Goal: Transaction & Acquisition: Purchase product/service

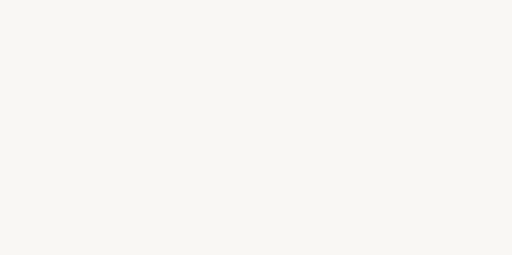
select select "FR"
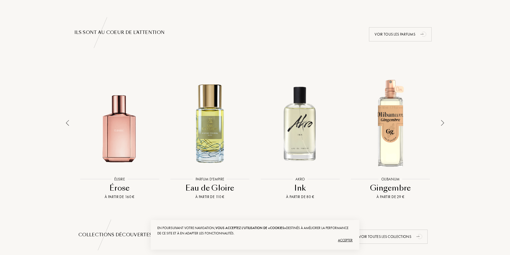
scroll to position [348, 0]
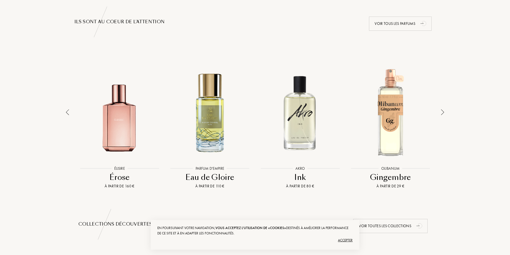
click at [127, 133] on div at bounding box center [120, 113] width 88 height 100
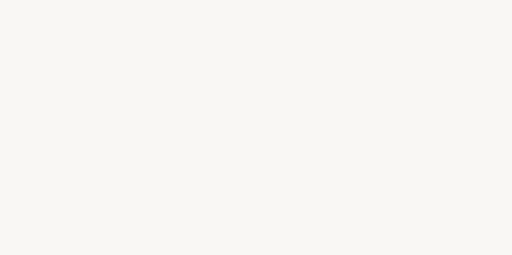
select select "FR"
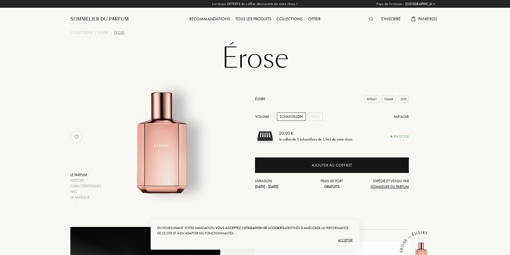
click at [389, 98] on div "Femme" at bounding box center [389, 99] width 14 height 7
click at [313, 119] on div "30mL" at bounding box center [315, 117] width 15 height 8
click at [89, 33] on div "Collections" at bounding box center [81, 33] width 22 height 6
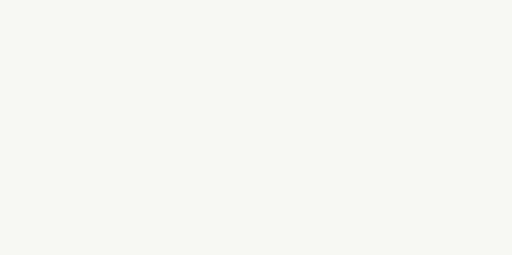
select select "FR"
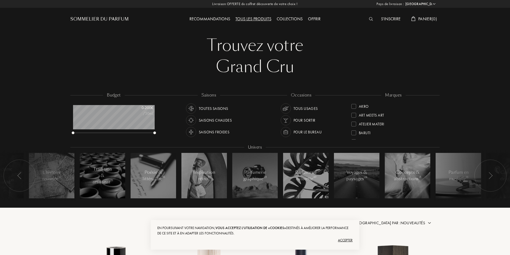
click at [190, 131] on img at bounding box center [190, 131] width 7 height 7
click at [287, 132] on img at bounding box center [285, 131] width 7 height 7
click at [287, 108] on img at bounding box center [285, 108] width 7 height 7
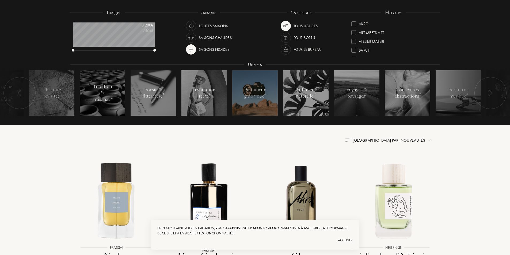
scroll to position [80, 0]
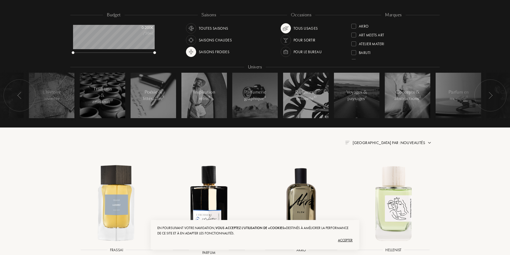
click at [283, 52] on img at bounding box center [285, 51] width 7 height 7
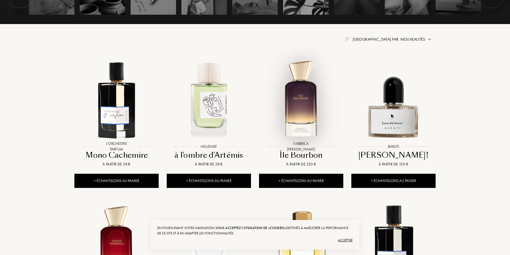
scroll to position [187, 0]
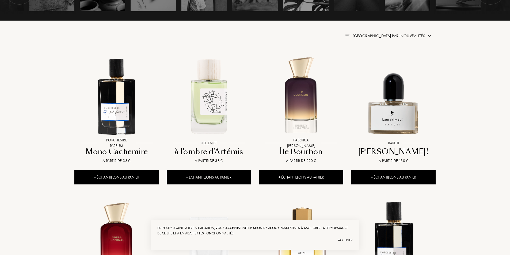
click at [341, 240] on div "Accepter" at bounding box center [254, 240] width 195 height 9
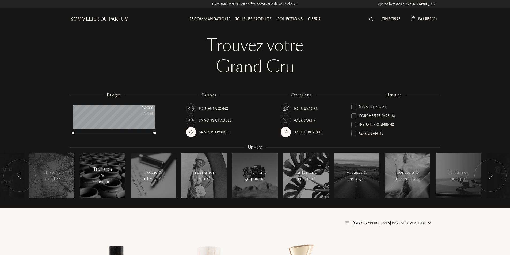
scroll to position [203, 0]
click at [286, 111] on img at bounding box center [285, 108] width 7 height 7
click at [287, 117] on img at bounding box center [285, 120] width 7 height 7
click at [284, 112] on img at bounding box center [285, 108] width 7 height 7
click at [219, 18] on div "Recommandations" at bounding box center [210, 19] width 46 height 7
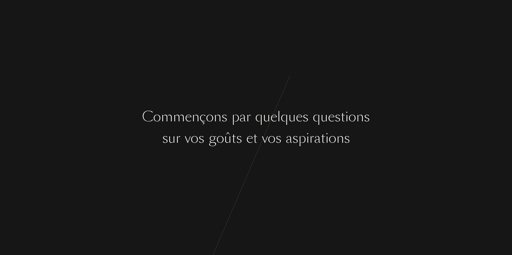
click at [209, 134] on div "g" at bounding box center [212, 138] width 8 height 20
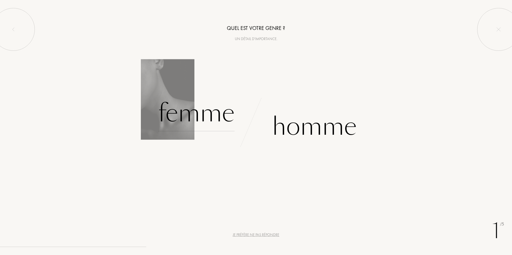
click at [196, 112] on div "Femme" at bounding box center [196, 113] width 77 height 36
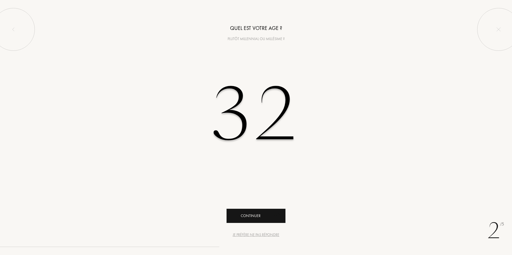
type input "32"
click at [263, 212] on div "Continuer" at bounding box center [255, 216] width 59 height 14
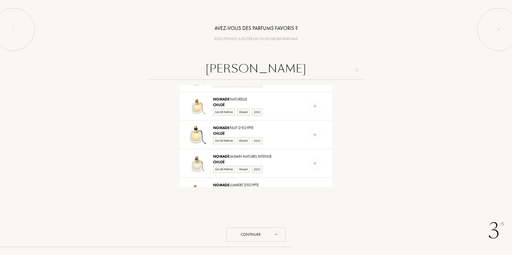
scroll to position [80, 0]
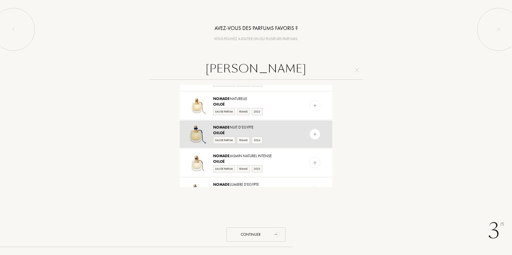
type input "chloé nomade"
click at [312, 133] on img at bounding box center [314, 134] width 5 height 5
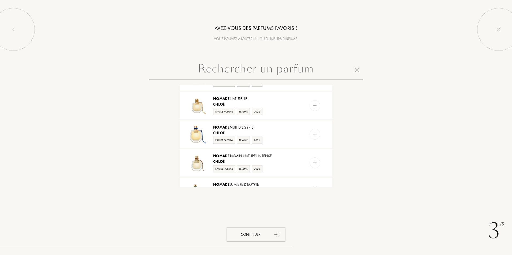
scroll to position [0, 0]
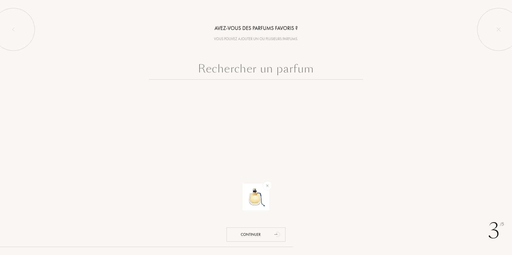
click at [260, 73] on input "text" at bounding box center [256, 69] width 214 height 19
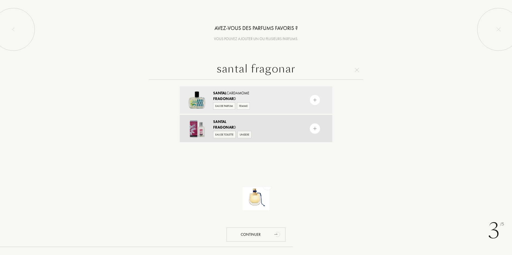
type input "santal fragonar"
click at [316, 128] on img at bounding box center [314, 128] width 5 height 5
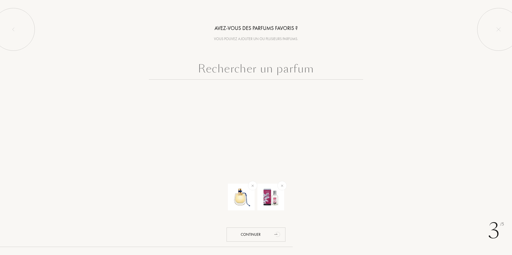
click at [290, 74] on input "text" at bounding box center [256, 69] width 214 height 19
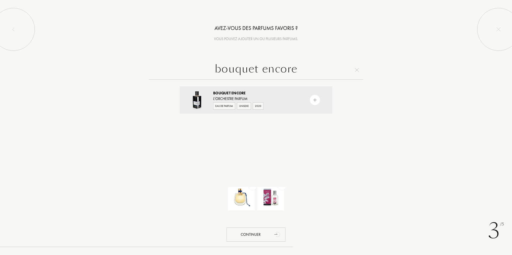
type input "bouquet encore"
click at [320, 102] on div at bounding box center [325, 99] width 13 height 27
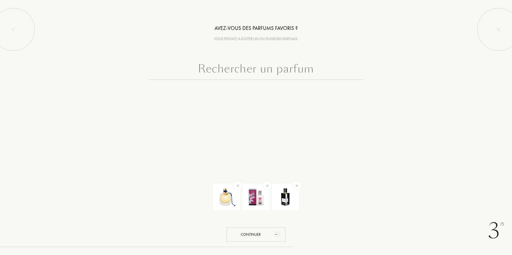
click at [257, 68] on input "text" at bounding box center [256, 69] width 214 height 19
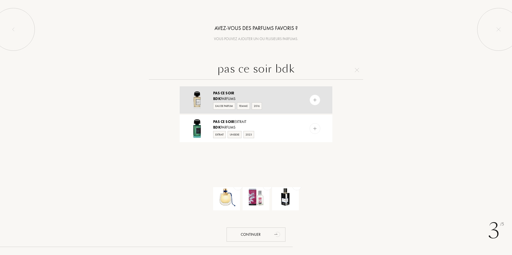
type input "pas ce soir bdk"
click at [314, 100] on img at bounding box center [314, 100] width 5 height 5
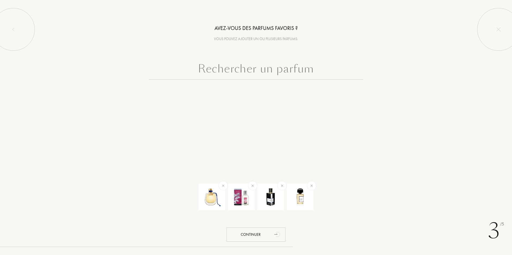
click at [292, 67] on input "text" at bounding box center [256, 69] width 214 height 19
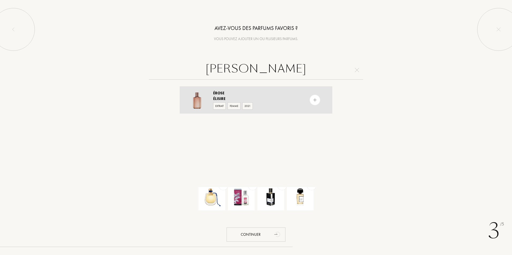
type input "erose elisire"
click at [315, 96] on div at bounding box center [314, 100] width 11 height 11
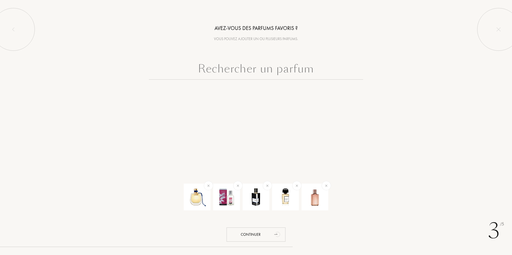
click at [297, 74] on input "text" at bounding box center [256, 69] width 214 height 19
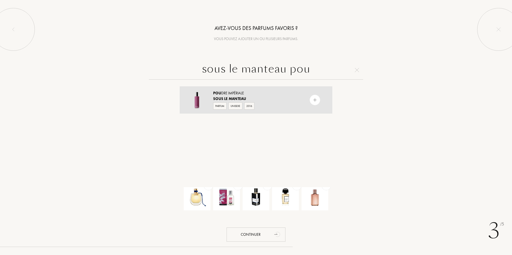
type input "sous le manteau pou"
click at [317, 98] on div at bounding box center [314, 100] width 11 height 11
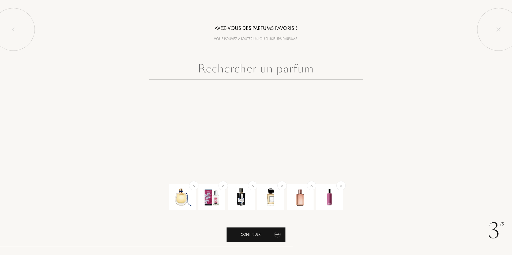
click at [250, 237] on div "Continuer" at bounding box center [255, 235] width 59 height 14
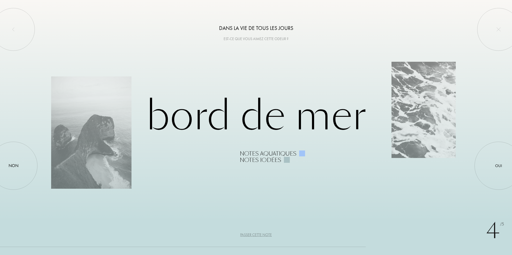
click at [260, 234] on div "Passer cette note" at bounding box center [256, 235] width 32 height 6
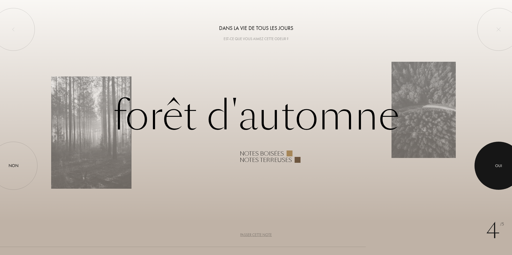
click at [486, 162] on div at bounding box center [498, 166] width 48 height 48
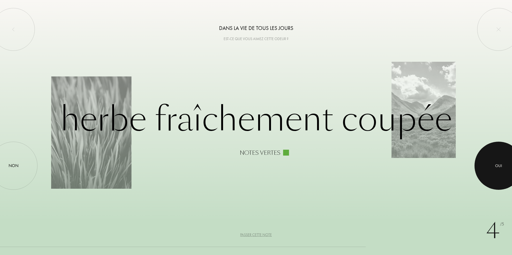
click at [487, 162] on div at bounding box center [498, 166] width 48 height 48
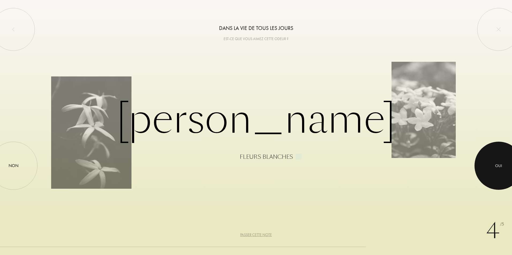
click at [485, 170] on div at bounding box center [498, 166] width 48 height 48
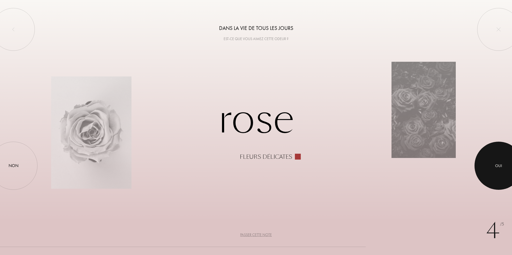
click at [496, 175] on div at bounding box center [498, 166] width 48 height 48
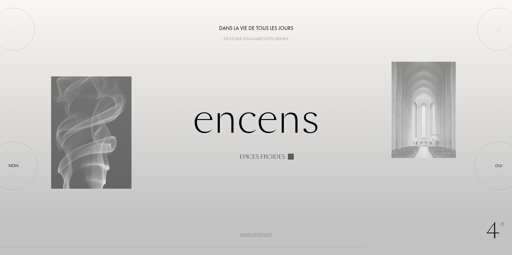
click at [257, 234] on div "Passer cette note" at bounding box center [256, 235] width 32 height 6
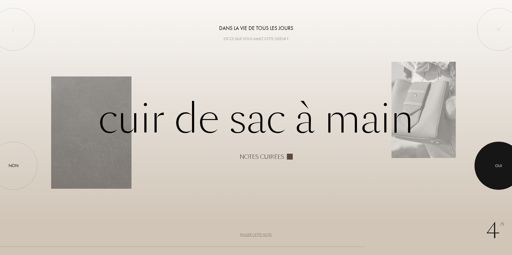
click at [488, 173] on div "Oui" at bounding box center [498, 166] width 48 height 48
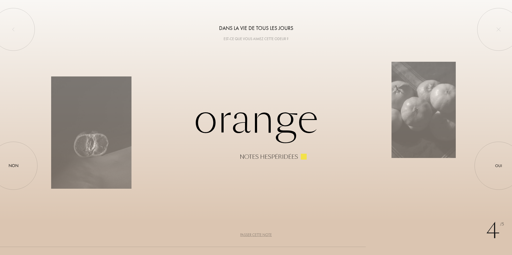
click at [256, 233] on div "Passer cette note" at bounding box center [256, 235] width 32 height 6
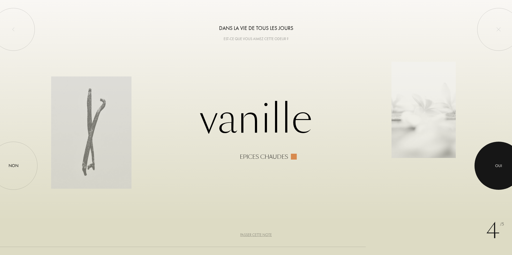
click at [495, 161] on div at bounding box center [498, 166] width 48 height 48
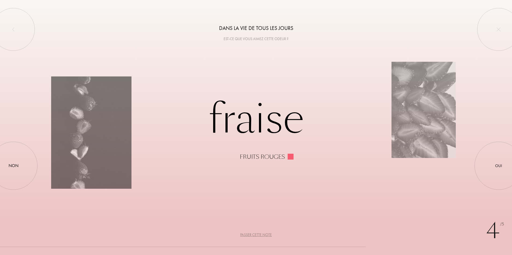
click at [244, 236] on div "Passer cette note" at bounding box center [256, 235] width 32 height 6
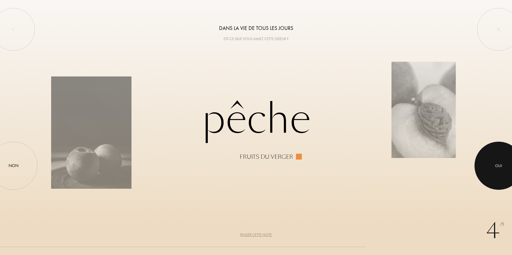
click at [492, 159] on div at bounding box center [498, 166] width 48 height 48
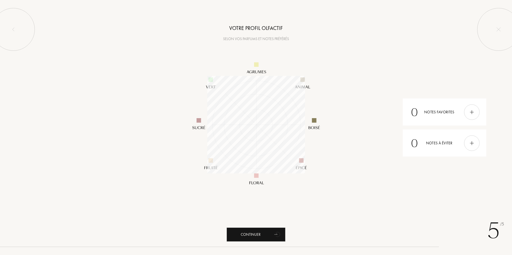
scroll to position [98, 98]
click at [268, 231] on div "Continuer" at bounding box center [255, 235] width 59 height 14
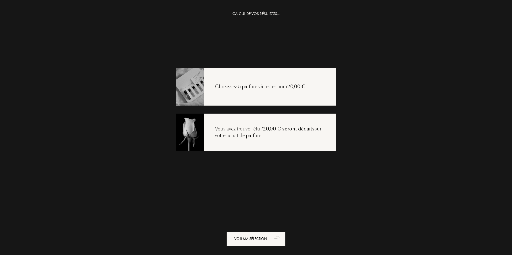
scroll to position [11, 0]
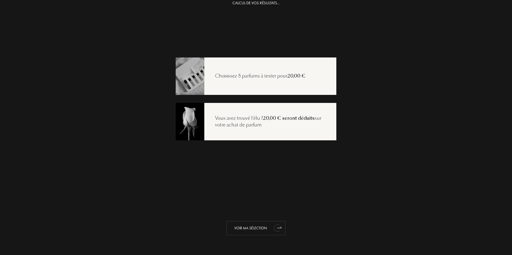
click at [268, 227] on div "Voir ma sélection" at bounding box center [255, 228] width 59 height 14
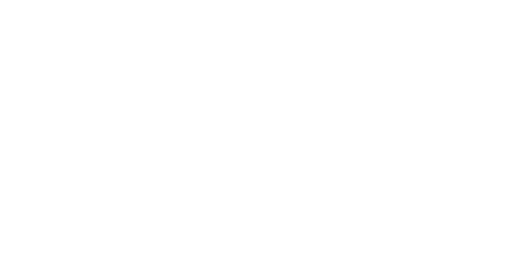
select select "FR"
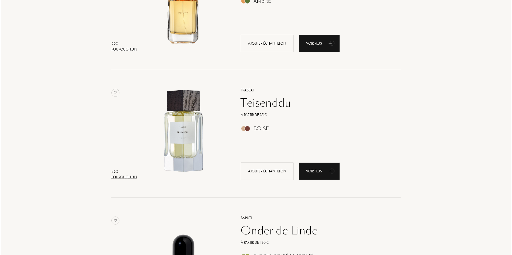
scroll to position [80, 0]
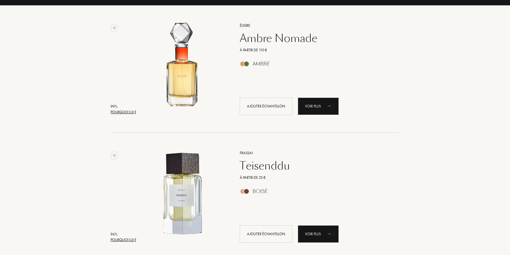
click at [124, 113] on div "Pourquoi lui ?" at bounding box center [124, 112] width 26 height 6
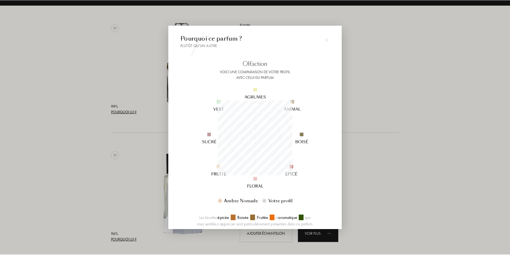
scroll to position [75, 75]
click at [397, 153] on div at bounding box center [256, 127] width 512 height 255
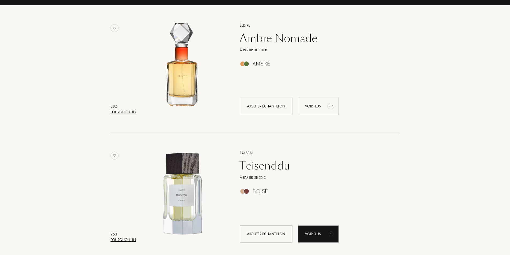
click at [318, 107] on div "Voir plus" at bounding box center [318, 106] width 41 height 17
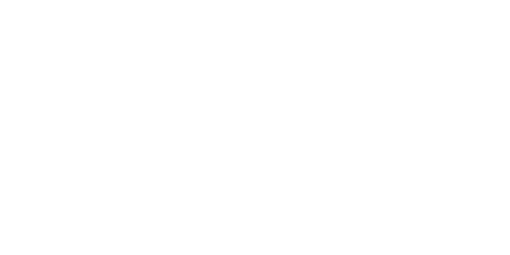
select select "FR"
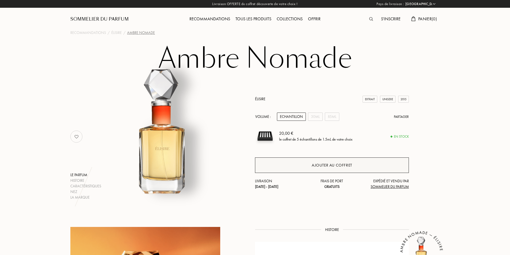
click at [277, 163] on div "Ajouter au coffret" at bounding box center [332, 166] width 154 height 16
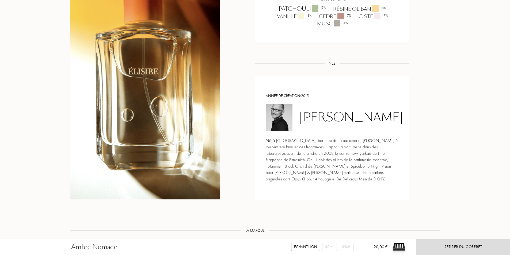
scroll to position [447, 0]
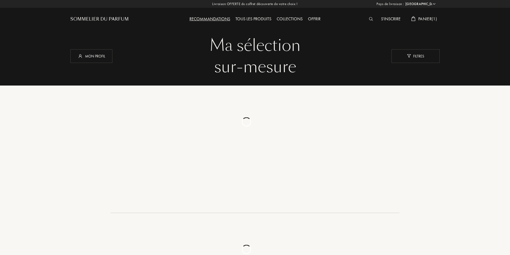
select select "FR"
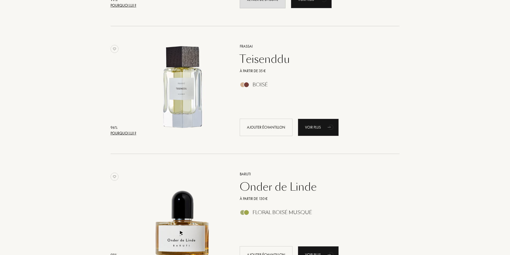
scroll to position [187, 0]
click at [311, 130] on div "Voir plus" at bounding box center [318, 127] width 41 height 17
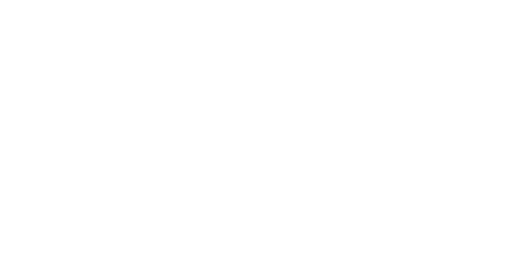
select select "FR"
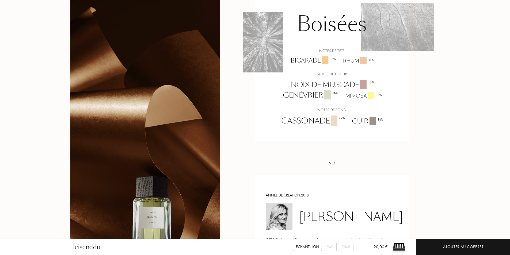
scroll to position [375, 0]
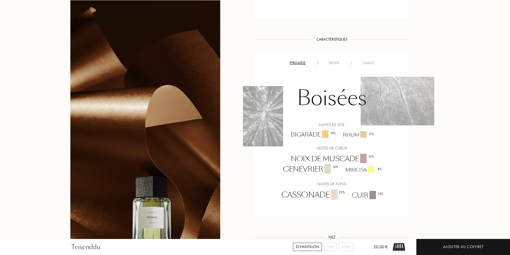
click at [331, 63] on div "Profil" at bounding box center [334, 63] width 21 height 6
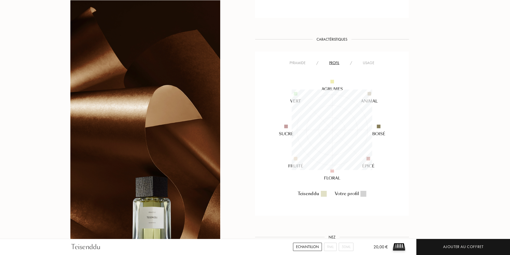
scroll to position [81, 81]
click at [366, 62] on div "Usage" at bounding box center [369, 63] width 22 height 6
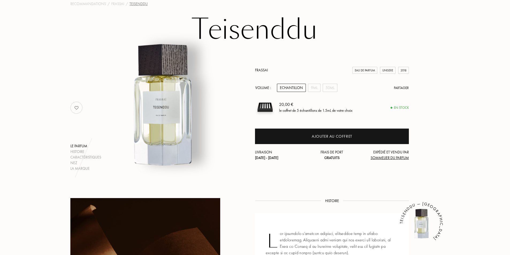
scroll to position [27, 0]
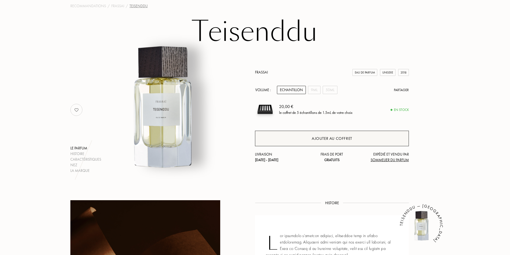
click at [311, 140] on div "Ajouter au coffret" at bounding box center [332, 139] width 154 height 16
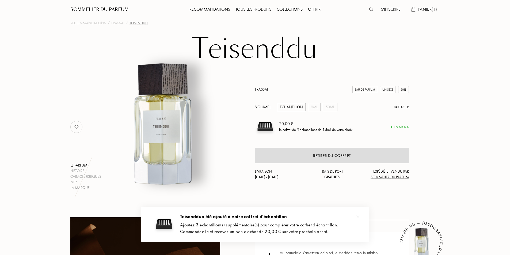
scroll to position [0, 0]
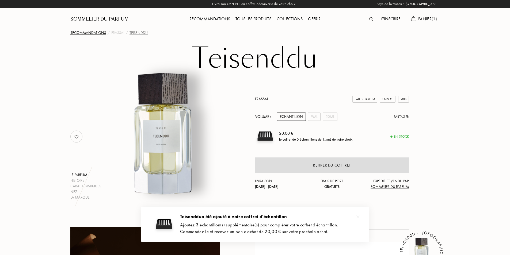
click at [90, 34] on div "Recommandations" at bounding box center [88, 33] width 36 height 6
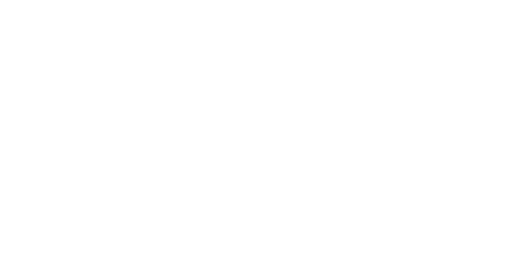
select select "FR"
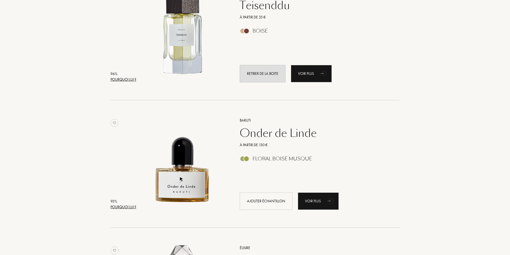
scroll to position [134, 0]
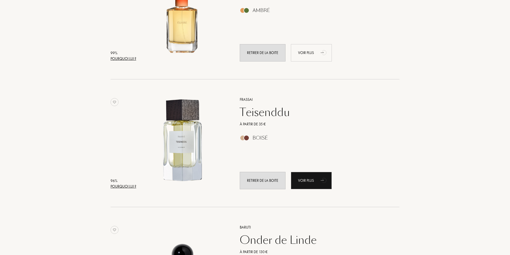
click at [308, 58] on div "Voir plus" at bounding box center [311, 52] width 41 height 17
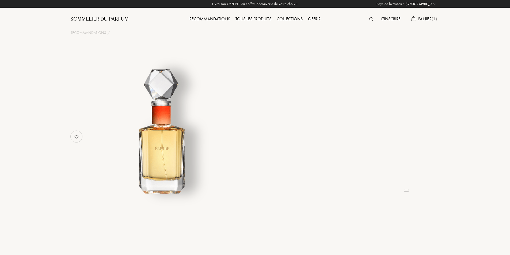
select select "FR"
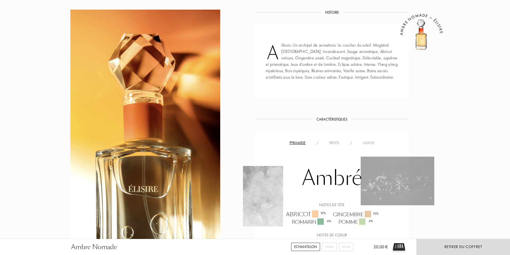
scroll to position [241, 0]
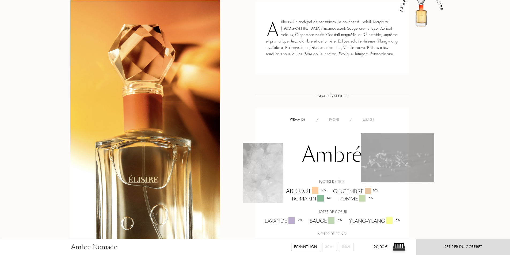
drag, startPoint x: 367, startPoint y: 121, endPoint x: 364, endPoint y: 130, distance: 9.9
click at [367, 121] on div "Usage" at bounding box center [369, 120] width 22 height 6
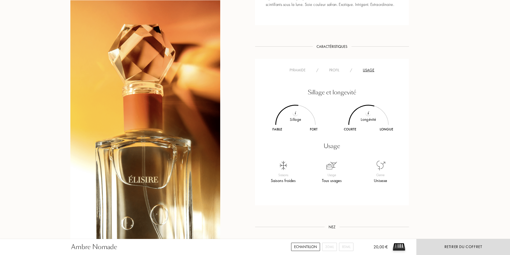
scroll to position [294, 0]
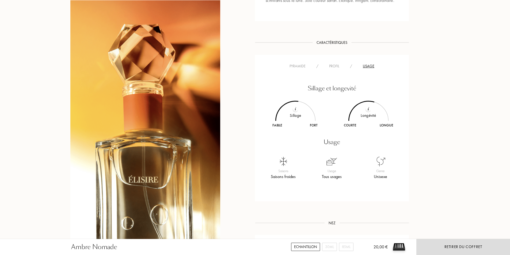
click at [332, 65] on div "Profil" at bounding box center [334, 66] width 21 height 6
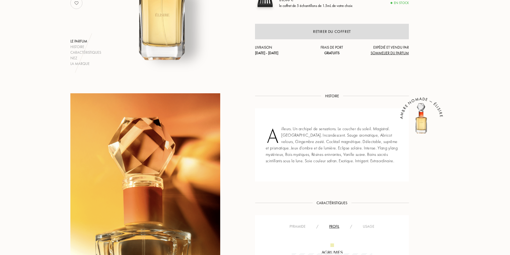
scroll to position [0, 0]
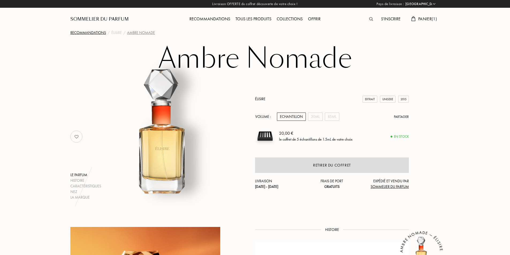
click at [96, 32] on div "Recommandations" at bounding box center [88, 33] width 36 height 6
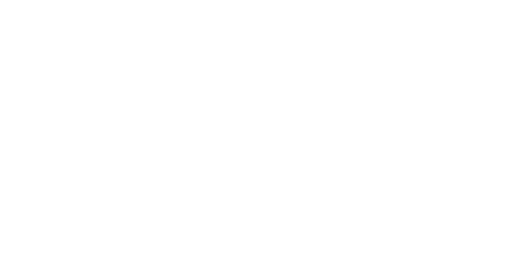
select select "FR"
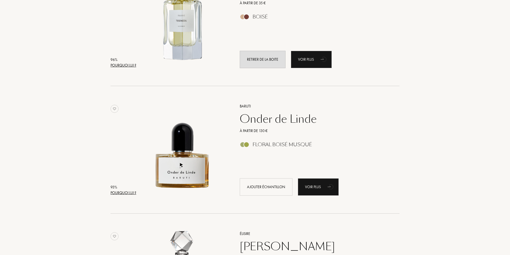
scroll to position [268, 0]
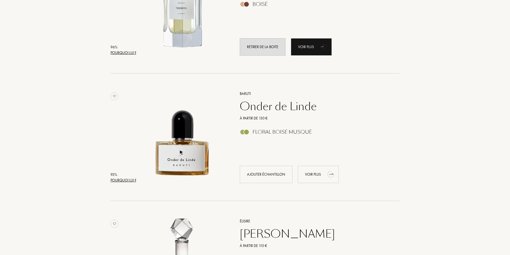
click at [318, 172] on div "Voir plus" at bounding box center [318, 174] width 41 height 17
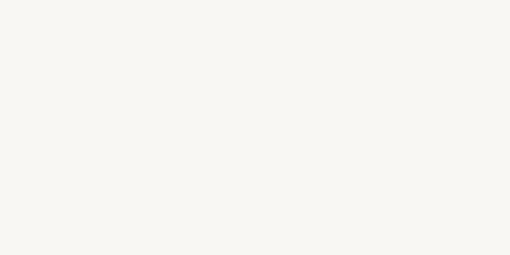
select select "FR"
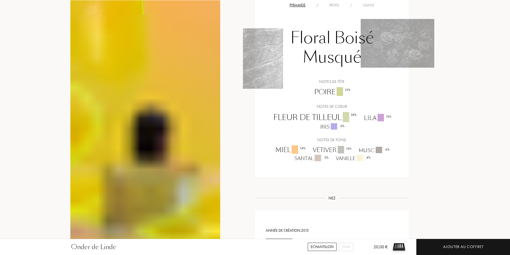
scroll to position [348, 0]
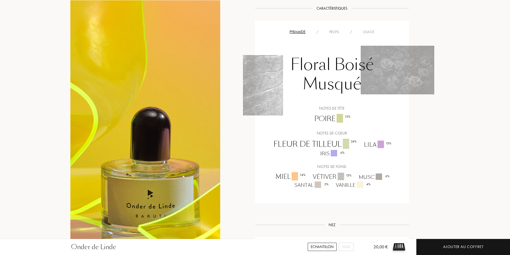
click at [360, 29] on div "Usage" at bounding box center [369, 32] width 22 height 6
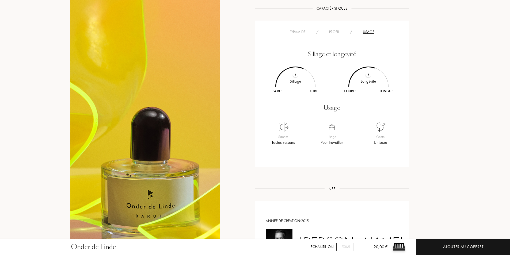
click at [338, 29] on div "Profil" at bounding box center [334, 32] width 21 height 6
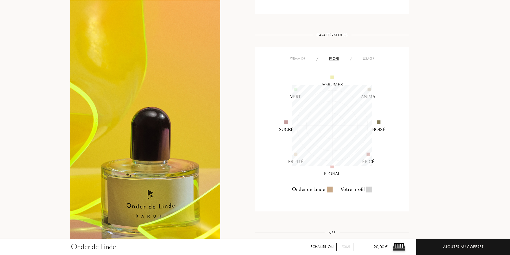
scroll to position [294, 0]
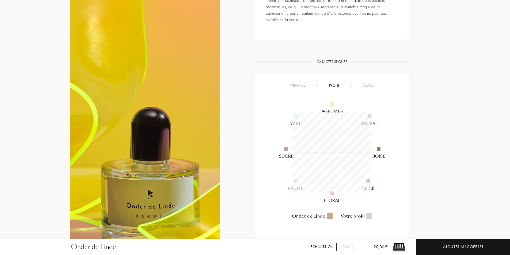
click at [369, 74] on div "Pyramide / Profil / Usage Onder de Linde Votre profil" at bounding box center [332, 156] width 154 height 164
click at [368, 82] on div "Pyramide / Profil / Usage" at bounding box center [332, 85] width 146 height 6
click at [368, 83] on div "Usage" at bounding box center [369, 86] width 22 height 6
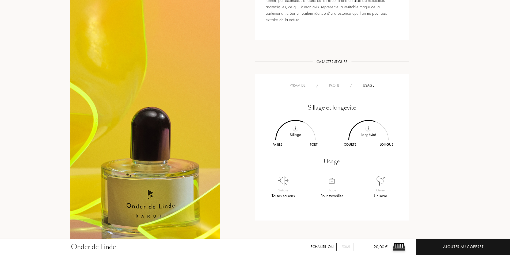
click at [331, 83] on div "Profil" at bounding box center [334, 86] width 21 height 6
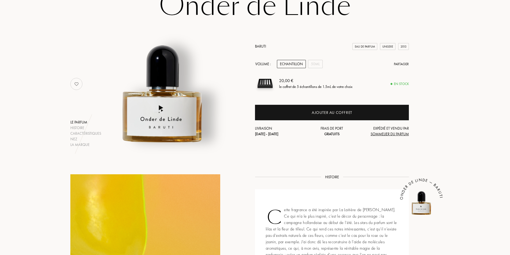
scroll to position [27, 0]
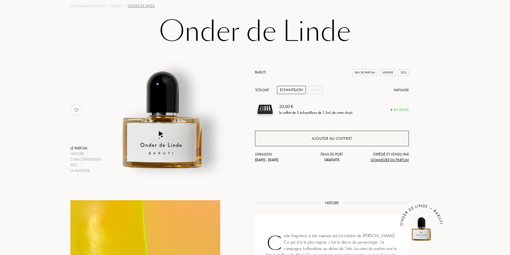
click at [314, 139] on div "Ajouter au coffret" at bounding box center [332, 139] width 40 height 6
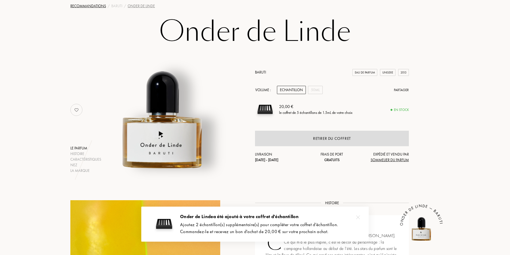
click at [87, 5] on div "Recommandations" at bounding box center [88, 6] width 36 height 6
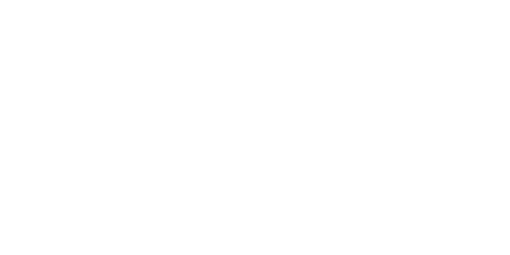
select select "FR"
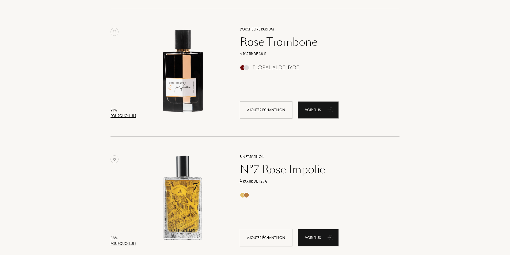
scroll to position [589, 0]
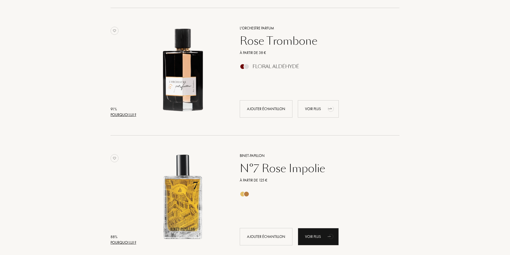
click at [324, 108] on div "Voir plus" at bounding box center [318, 108] width 41 height 17
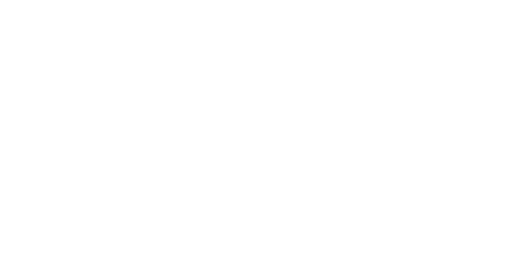
select select "FR"
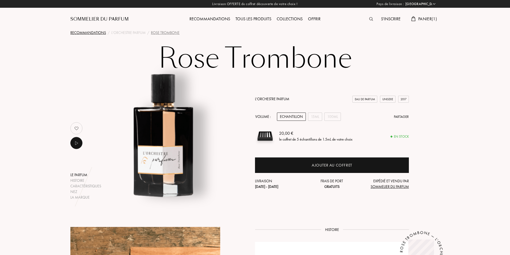
click at [93, 33] on div "Recommandations" at bounding box center [88, 33] width 36 height 6
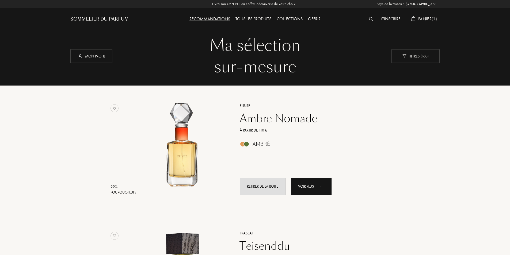
select select "FR"
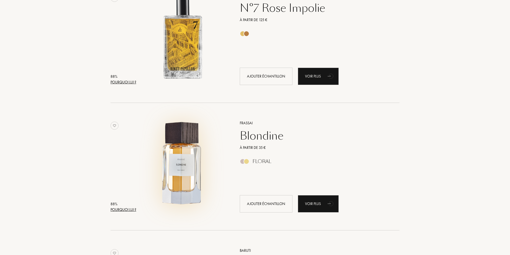
scroll to position [723, 0]
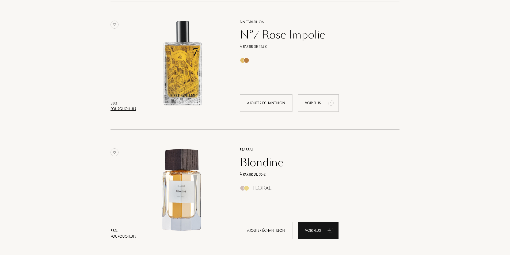
click at [317, 109] on div "Voir plus" at bounding box center [318, 102] width 41 height 17
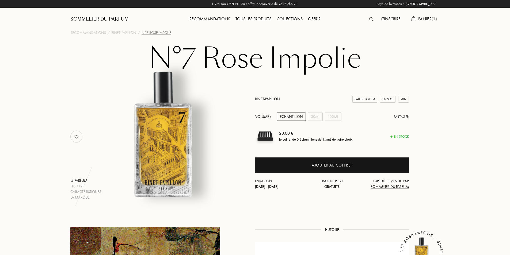
select select "FR"
click at [103, 31] on div "Recommandations" at bounding box center [88, 33] width 36 height 6
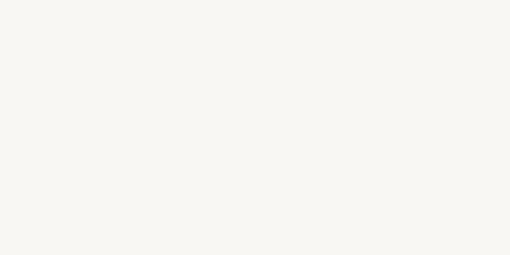
select select "FR"
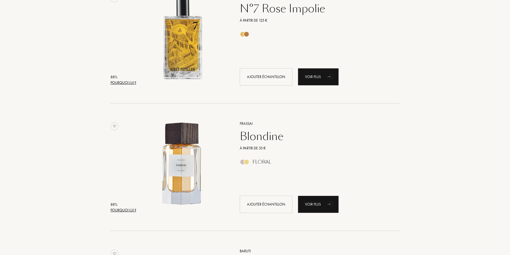
scroll to position [749, 0]
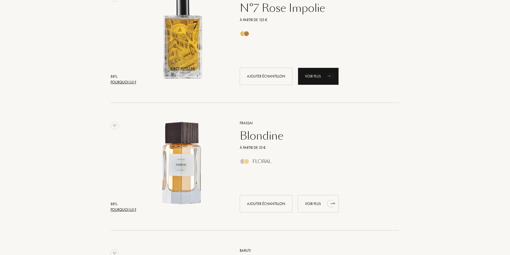
click at [323, 206] on div "Voir plus" at bounding box center [318, 203] width 41 height 17
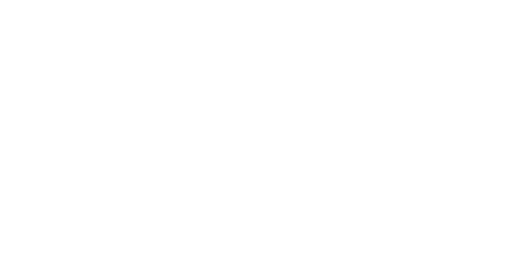
select select "FR"
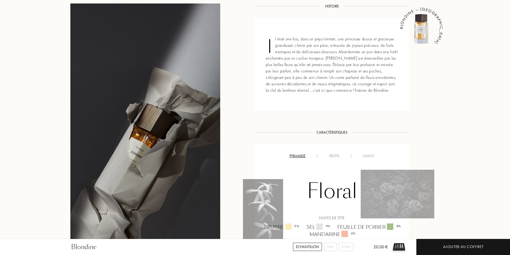
scroll to position [214, 0]
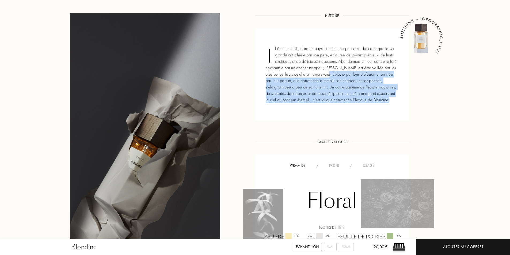
drag, startPoint x: 329, startPoint y: 75, endPoint x: 386, endPoint y: 79, distance: 56.4
click at [386, 79] on div "Il était une fois, dans un pays lointain, une princesse douce et gracieuse gran…" at bounding box center [332, 74] width 154 height 93
drag, startPoint x: 386, startPoint y: 79, endPoint x: 368, endPoint y: 104, distance: 30.4
click at [368, 104] on div "Il était une fois, dans un pays lointain, une princesse douce et gracieuse gran…" at bounding box center [332, 74] width 154 height 93
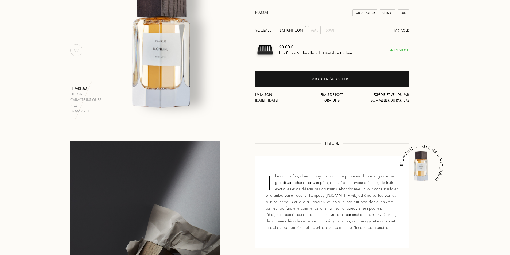
scroll to position [0, 0]
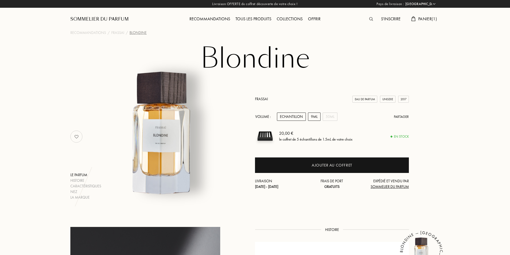
click at [311, 120] on div "9mL" at bounding box center [314, 117] width 13 height 8
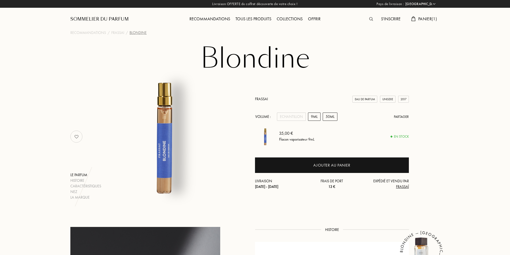
click at [326, 116] on div "50mL" at bounding box center [330, 117] width 15 height 8
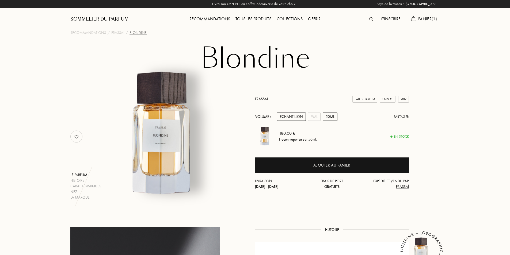
click at [295, 115] on div "Echantillon" at bounding box center [291, 117] width 29 height 8
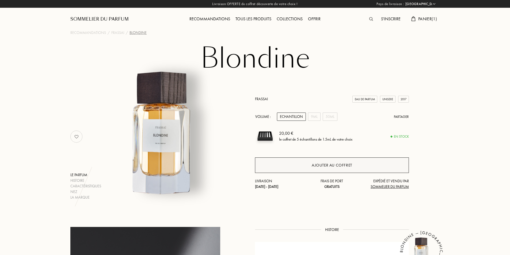
click at [333, 161] on div "Ajouter au coffret" at bounding box center [332, 166] width 154 height 16
click at [325, 164] on div "Ajouter au coffret" at bounding box center [332, 165] width 40 height 6
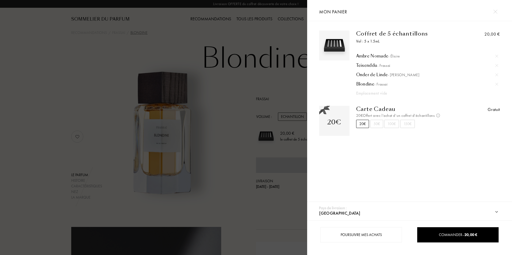
drag, startPoint x: 241, startPoint y: 202, endPoint x: 211, endPoint y: 192, distance: 31.1
click at [241, 202] on div at bounding box center [153, 127] width 307 height 255
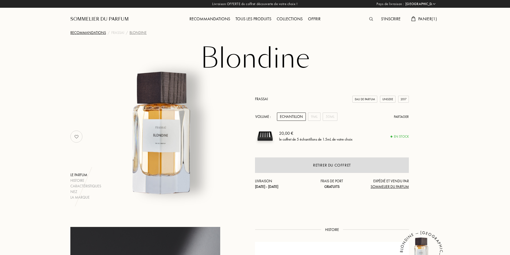
click at [86, 31] on div "Recommandations" at bounding box center [88, 33] width 36 height 6
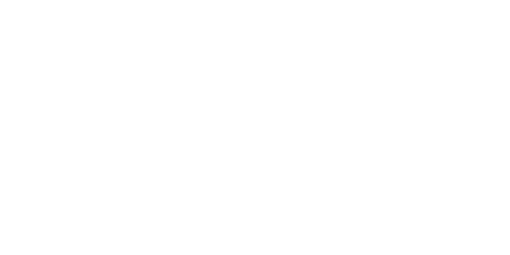
select select "FR"
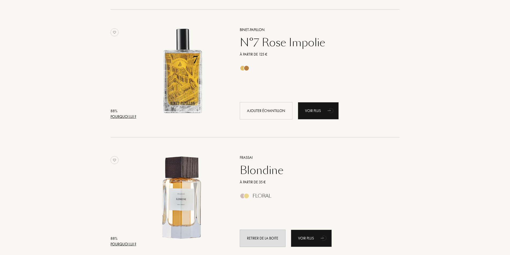
scroll to position [669, 0]
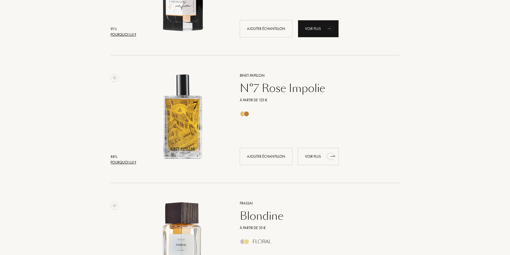
click at [322, 155] on div "Voir plus" at bounding box center [318, 156] width 41 height 17
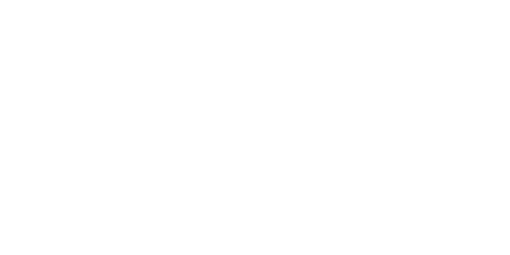
select select "FR"
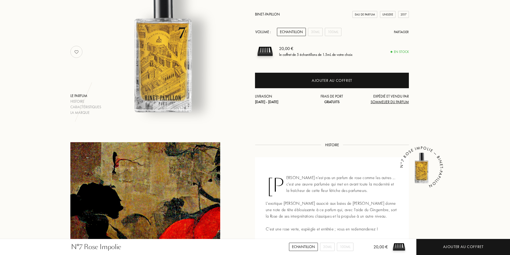
scroll to position [187, 0]
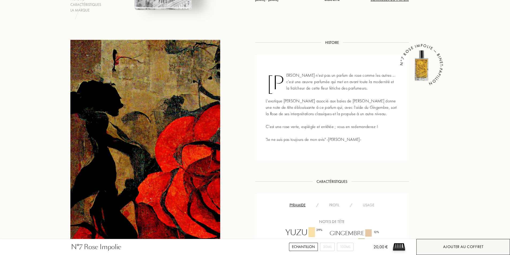
click at [453, 245] on div "Ajouter au coffret" at bounding box center [463, 247] width 40 height 6
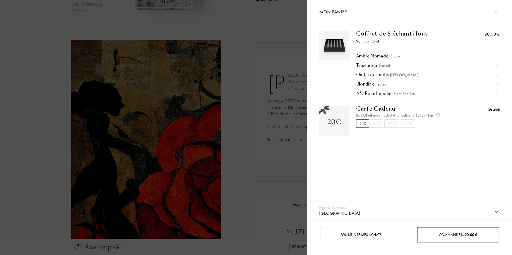
click at [445, 234] on span "Commander – 20,00 €" at bounding box center [458, 235] width 38 height 5
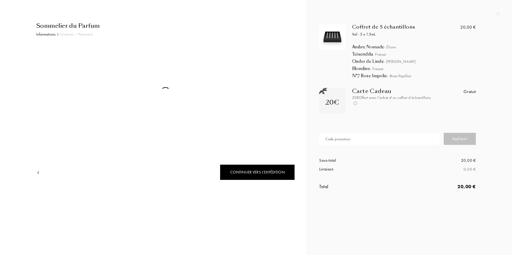
select select "FR"
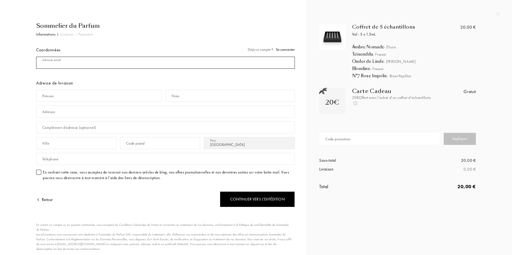
click at [73, 67] on input "mail" at bounding box center [165, 63] width 259 height 12
type input "[EMAIL_ADDRESS][DOMAIN_NAME]"
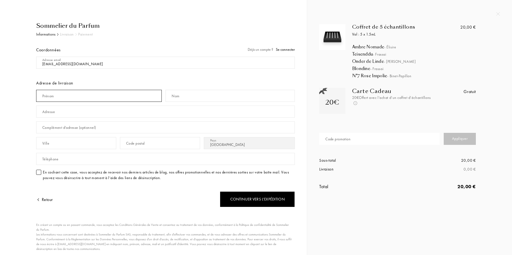
type input "Samia"
type input "LONGAT"
type input "[STREET_ADDRESS][PERSON_NAME]"
type input "MONTPELLIER"
type input "34000"
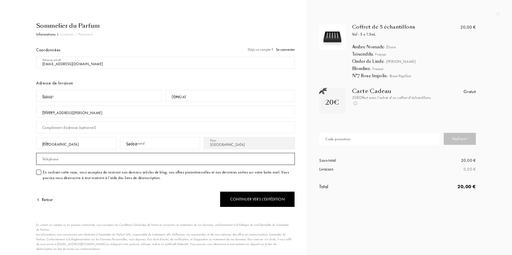
type input "0612280786"
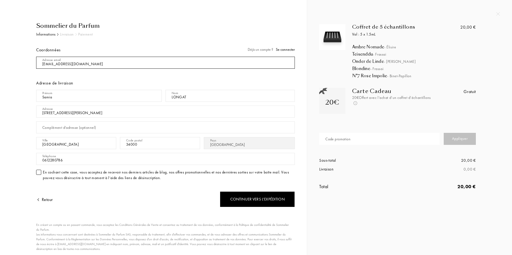
scroll to position [18, 0]
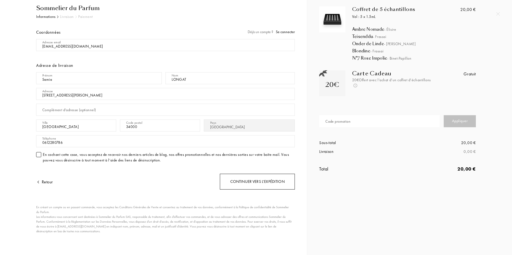
click at [239, 178] on div "Continuer vers l’expédition" at bounding box center [257, 182] width 75 height 16
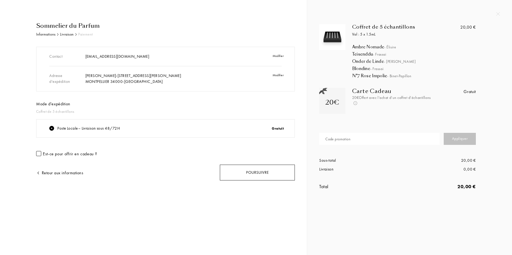
click at [240, 171] on div "Poursuivre" at bounding box center [257, 173] width 75 height 16
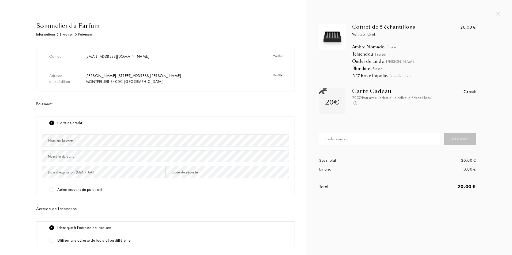
click at [497, 14] on img at bounding box center [498, 14] width 4 height 4
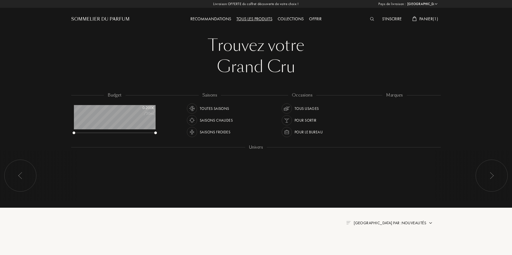
select select "FR"
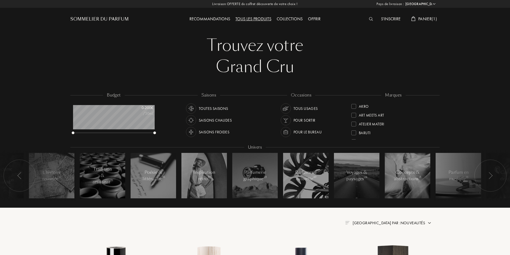
click at [370, 20] on img at bounding box center [371, 19] width 4 height 4
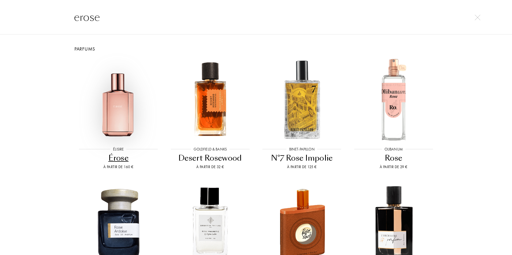
type input "erose"
click at [108, 107] on img at bounding box center [118, 99] width 82 height 82
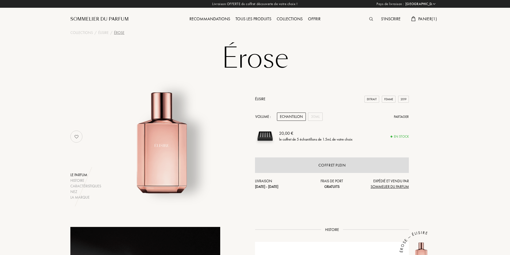
select select "FR"
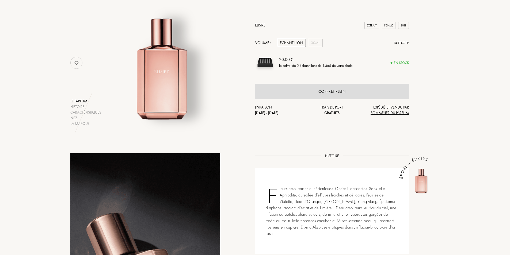
scroll to position [27, 0]
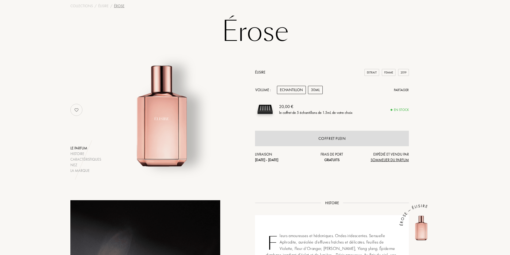
click at [315, 90] on div "30mL" at bounding box center [315, 90] width 15 height 8
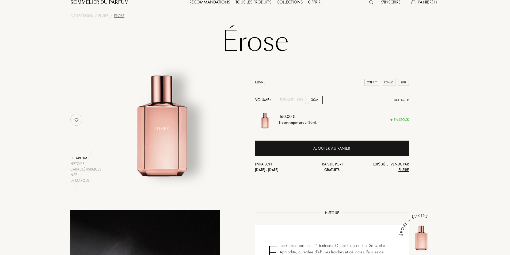
scroll to position [0, 0]
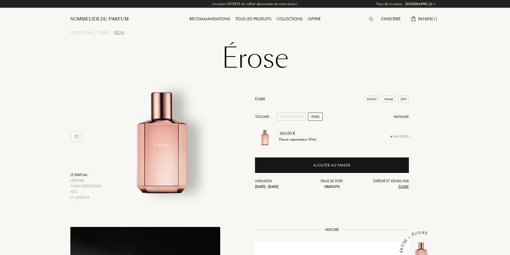
click at [369, 19] on img at bounding box center [371, 19] width 4 height 4
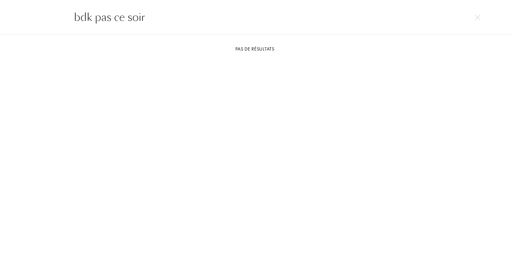
drag, startPoint x: 158, startPoint y: 21, endPoint x: 97, endPoint y: 20, distance: 61.6
click at [97, 20] on input "bdk pas ce soir" at bounding box center [255, 17] width 385 height 16
type input "bdk"
click at [476, 20] on img at bounding box center [477, 18] width 6 height 6
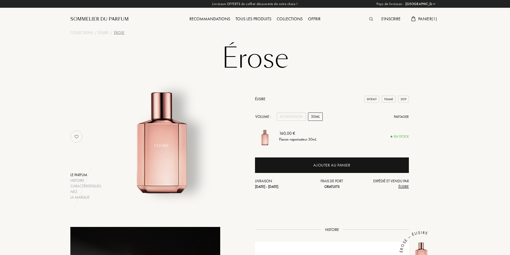
click at [108, 19] on div "Sommelier du Parfum" at bounding box center [99, 19] width 58 height 6
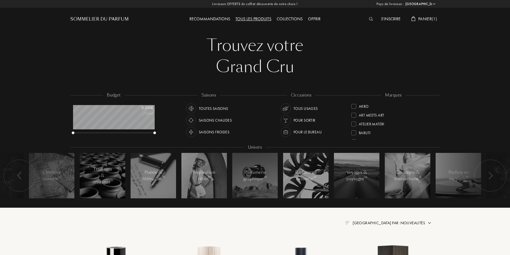
select select "FR"
click at [363, 18] on div "S'inscrire Panier ( 1 )" at bounding box center [393, 19] width 92 height 7
click at [366, 17] on div at bounding box center [372, 19] width 12 height 7
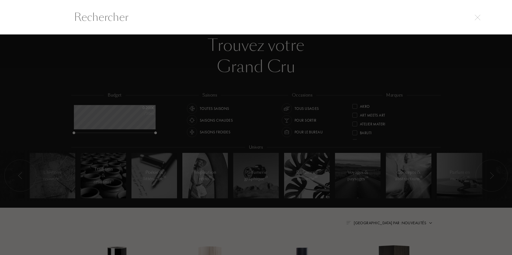
click at [370, 19] on input "text" at bounding box center [255, 17] width 385 height 16
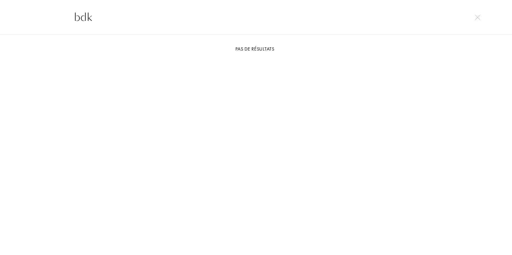
click at [273, 19] on input "bdk" at bounding box center [255, 17] width 385 height 16
click at [274, 19] on input "bdk" at bounding box center [255, 17] width 385 height 16
type input "pas ce soir"
click at [479, 17] on img at bounding box center [477, 18] width 6 height 6
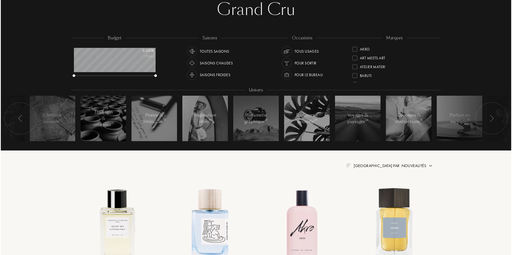
scroll to position [0, 0]
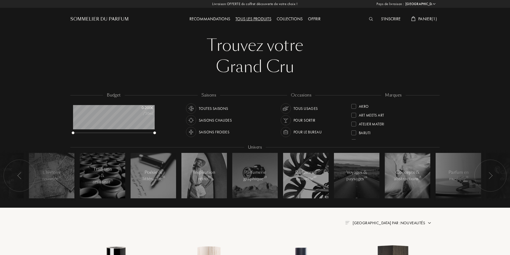
click at [371, 21] on div at bounding box center [372, 19] width 12 height 7
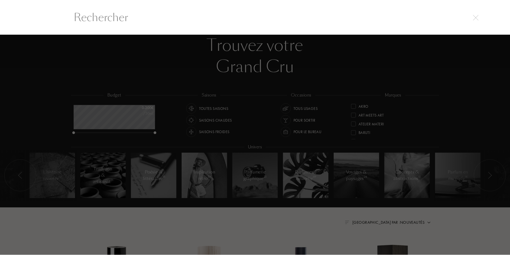
scroll to position [0, 0]
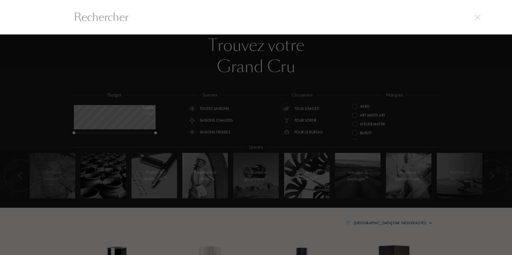
click at [370, 21] on input "text" at bounding box center [255, 17] width 385 height 16
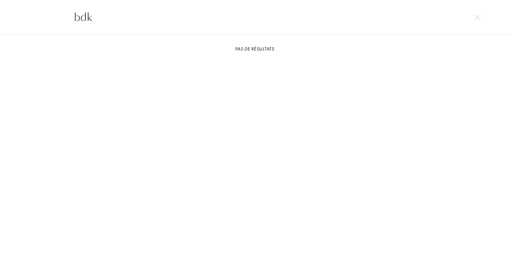
type input "bdk"
click at [479, 19] on img at bounding box center [477, 18] width 6 height 6
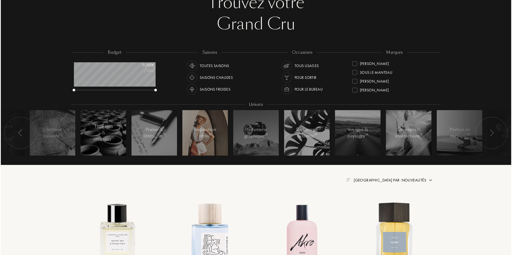
scroll to position [0, 0]
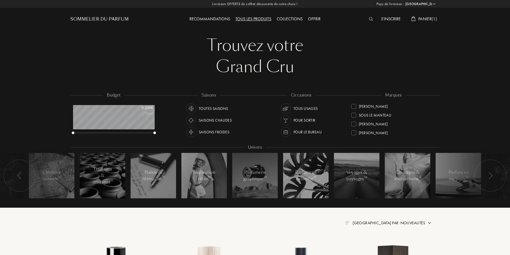
click at [370, 21] on div at bounding box center [372, 19] width 12 height 7
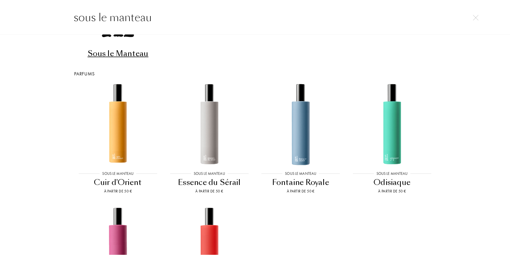
scroll to position [180, 0]
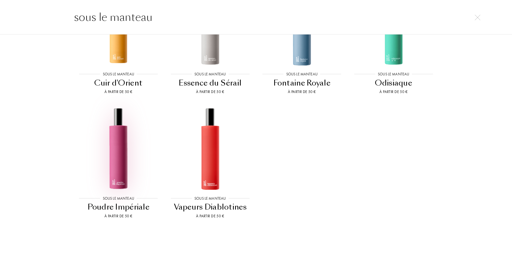
type input "sous le manteau"
click at [108, 178] on img at bounding box center [118, 148] width 82 height 82
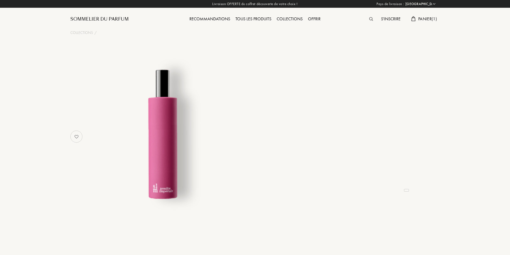
select select "FR"
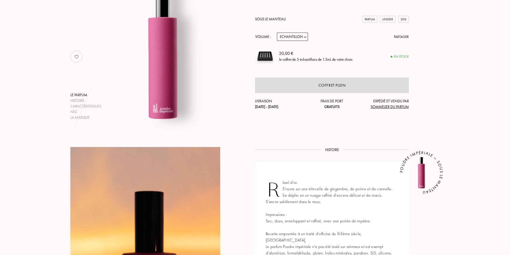
scroll to position [40, 0]
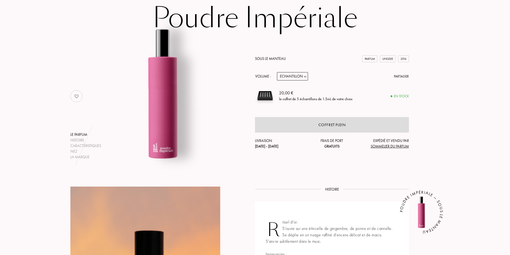
click at [303, 76] on select "Echantillon 14mL 50mL 100mL" at bounding box center [292, 76] width 31 height 8
select select "1"
click at [277, 72] on select "Echantillon 14mL 50mL 100mL" at bounding box center [292, 76] width 31 height 8
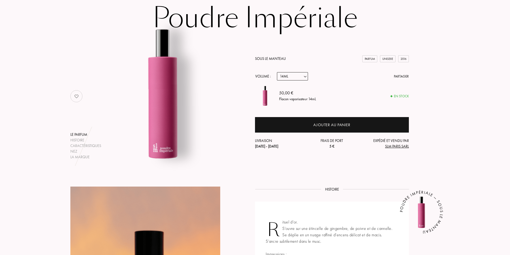
select select "1"
click at [295, 74] on select "Echantillon 14mL 50mL 100mL" at bounding box center [292, 76] width 31 height 8
select select "2"
click at [277, 72] on select "Echantillon 14mL 50mL 100mL" at bounding box center [292, 76] width 31 height 8
select select "2"
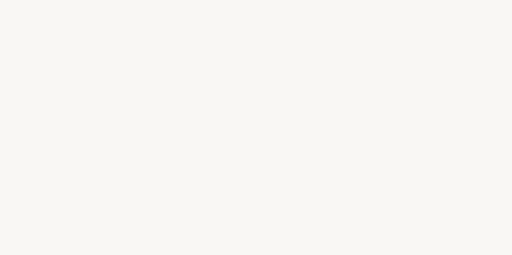
select select "FR"
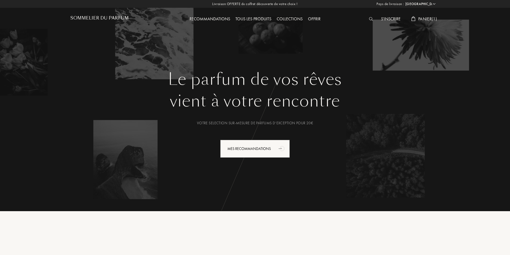
click at [369, 17] on img at bounding box center [371, 19] width 4 height 4
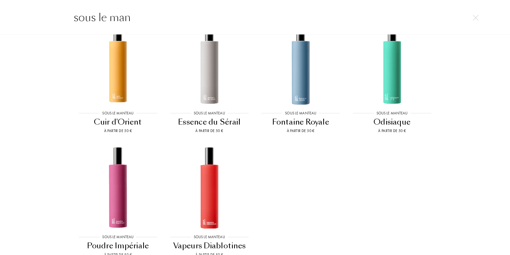
scroll to position [180, 0]
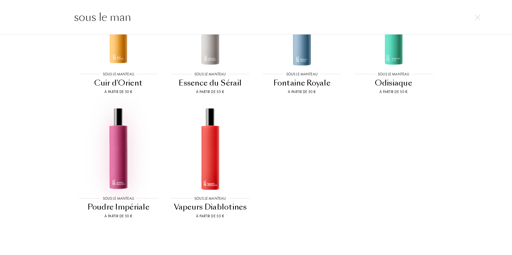
type input "sous le man"
click at [113, 174] on img at bounding box center [118, 148] width 82 height 82
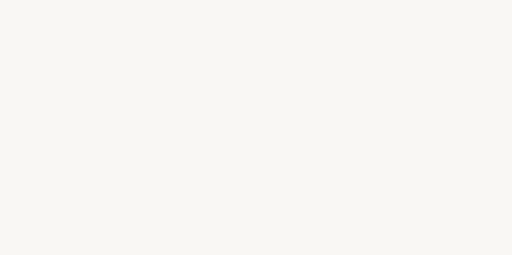
select select "FR"
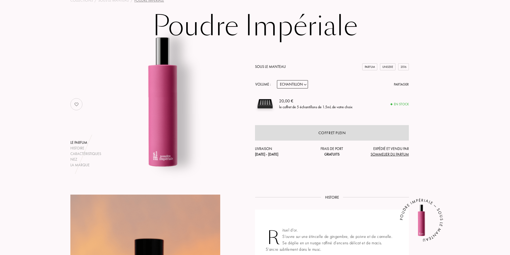
scroll to position [27, 0]
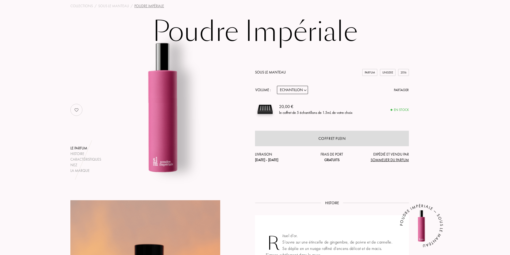
click at [302, 92] on select "Echantillon 14mL 50mL 100mL" at bounding box center [292, 90] width 31 height 8
select select "2"
click at [277, 86] on select "Echantillon 14mL 50mL 100mL" at bounding box center [292, 90] width 31 height 8
select select "2"
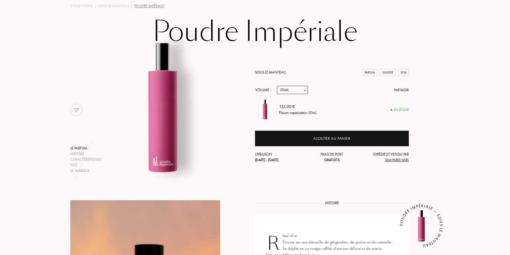
click at [299, 92] on select "Echantillon 14mL 50mL 100mL" at bounding box center [292, 90] width 31 height 8
select select "1"
click at [277, 86] on select "Echantillon 14mL 50mL 100mL" at bounding box center [292, 90] width 31 height 8
select select "1"
click at [300, 86] on select "Echantillon 14mL 50mL 100mL" at bounding box center [292, 90] width 31 height 8
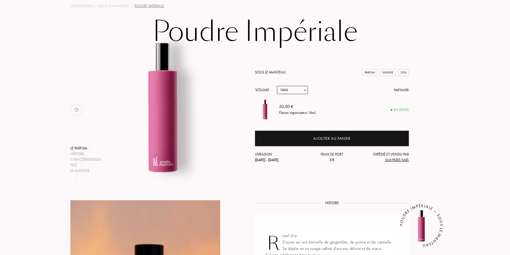
select select "2"
click at [277, 86] on select "Echantillon 14mL 50mL 100mL" at bounding box center [292, 90] width 31 height 8
select select "2"
click at [291, 84] on div "Sous le Manteau Parfum Unisexe 2016 Volume : Echantillon 14mL 50mL 100mL Partag…" at bounding box center [332, 116] width 154 height 93
click at [292, 89] on select "Echantillon 14mL 50mL 100mL" at bounding box center [292, 90] width 31 height 8
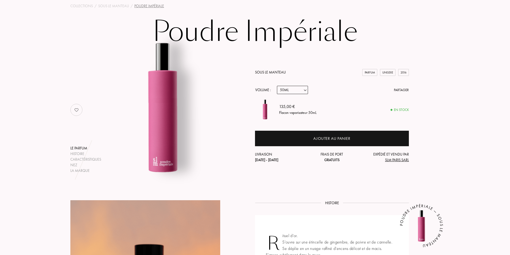
select select "3"
click at [277, 86] on select "Echantillon 14mL 50mL 100mL" at bounding box center [292, 90] width 31 height 8
select select "3"
click at [300, 89] on select "Echantillon 14mL 50mL 100mL" at bounding box center [292, 90] width 31 height 8
select select "2"
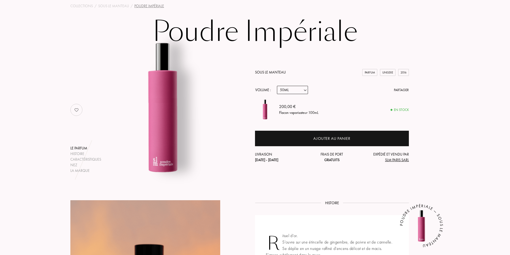
click at [277, 86] on select "Echantillon 14mL 50mL 100mL" at bounding box center [292, 90] width 31 height 8
select select "2"
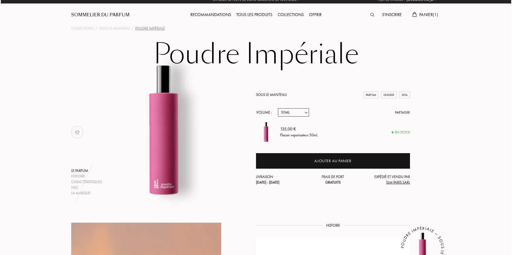
scroll to position [0, 0]
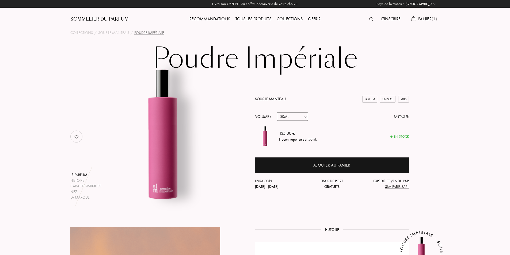
click at [424, 20] on span "Panier ( 1 )" at bounding box center [427, 19] width 19 height 6
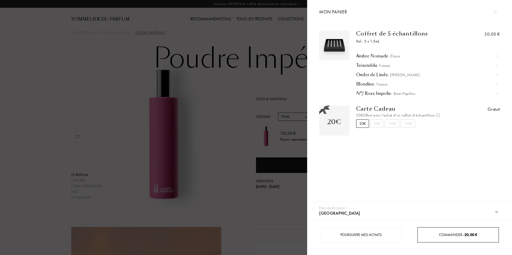
click at [438, 230] on div "Commander – 20,00 €" at bounding box center [457, 234] width 81 height 15
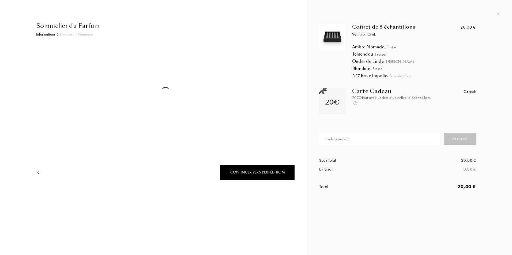
select select "FR"
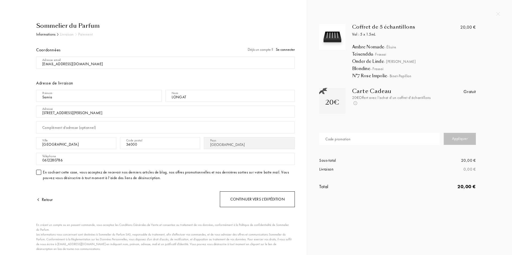
click at [229, 200] on div "Continuer vers l’expédition" at bounding box center [257, 200] width 75 height 16
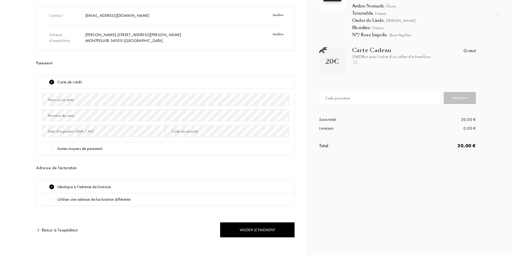
scroll to position [47, 0]
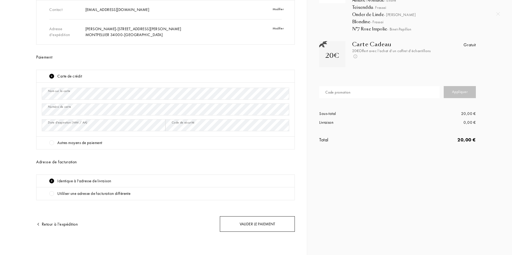
click at [263, 220] on div "Valider le paiement" at bounding box center [257, 225] width 75 height 16
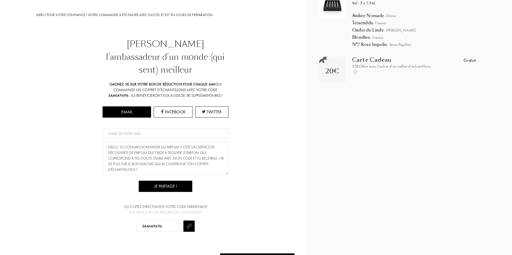
scroll to position [45, 0]
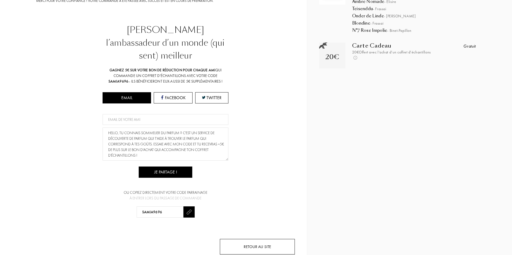
click at [240, 239] on div "Retour au site" at bounding box center [257, 247] width 75 height 16
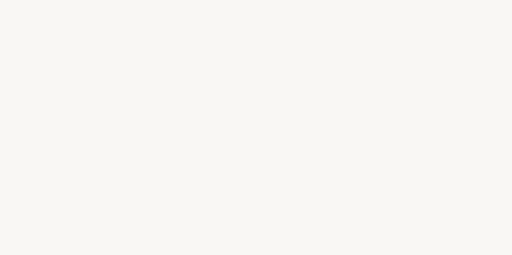
select select "FR"
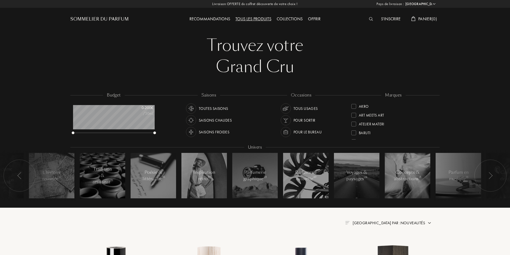
select select "FR"
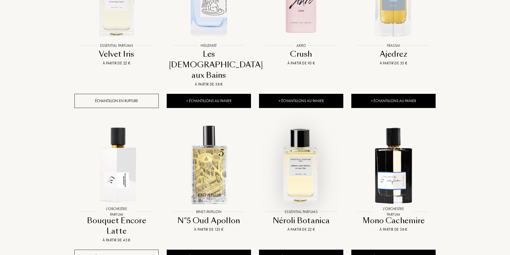
scroll to position [294, 0]
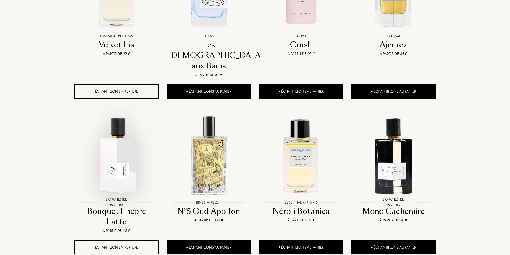
click at [115, 166] on img at bounding box center [116, 155] width 83 height 83
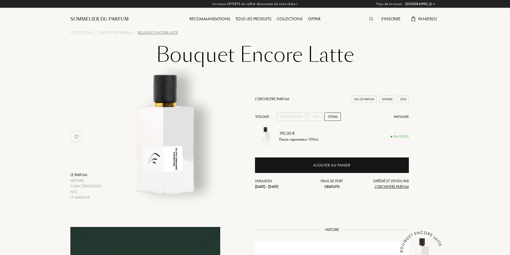
select select "FR"
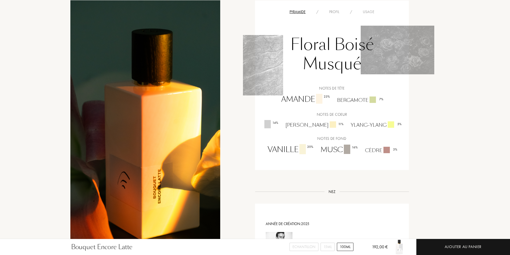
scroll to position [294, 0]
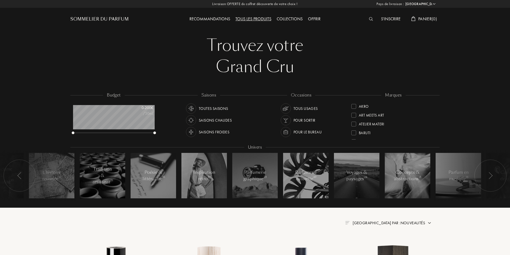
select select "FR"
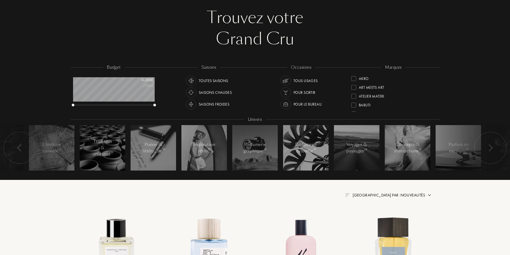
scroll to position [27, 0]
